Goal: Navigation & Orientation: Find specific page/section

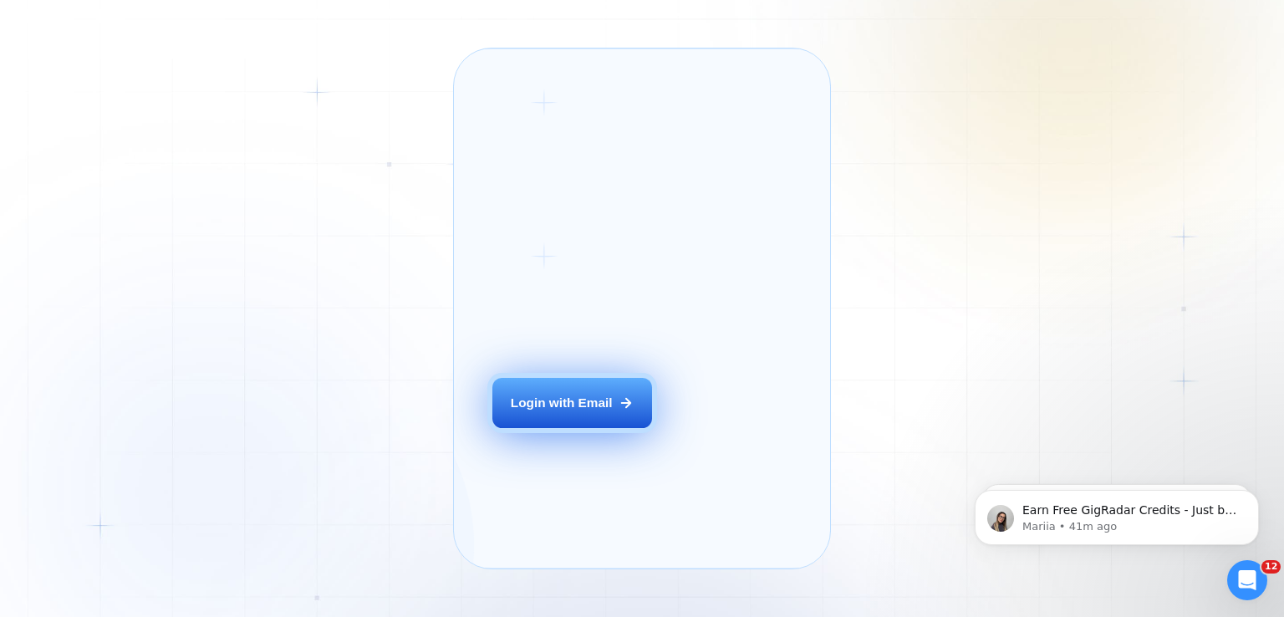
click at [602, 411] on div "Login with Email" at bounding box center [562, 403] width 102 height 18
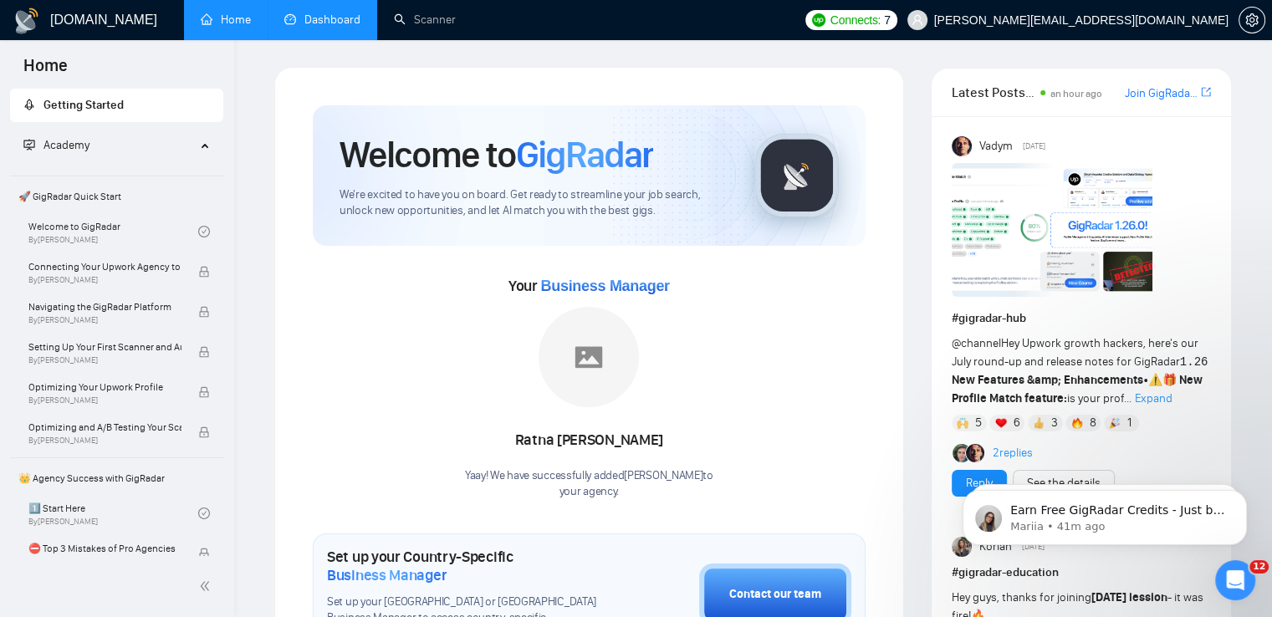
click at [355, 22] on link "Dashboard" at bounding box center [322, 20] width 76 height 14
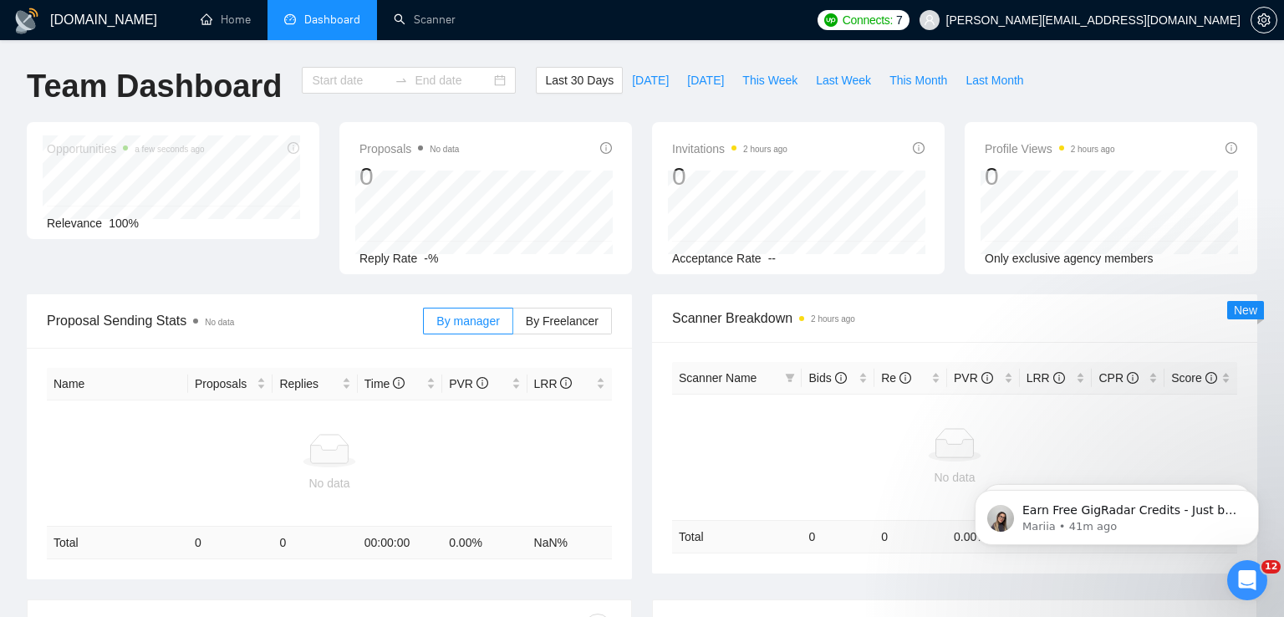
type input "[DATE]"
